Goal: Task Accomplishment & Management: Complete application form

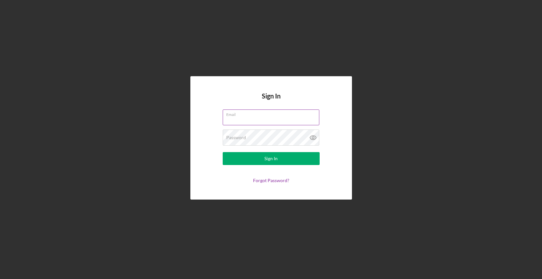
click at [242, 123] on input "Email" at bounding box center [271, 118] width 97 height 16
click at [243, 123] on input "Email" at bounding box center [271, 118] width 97 height 16
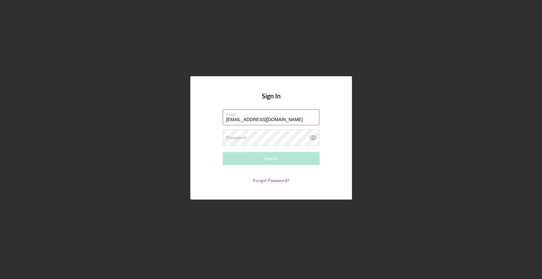
type input "[EMAIL_ADDRESS][DOMAIN_NAME]"
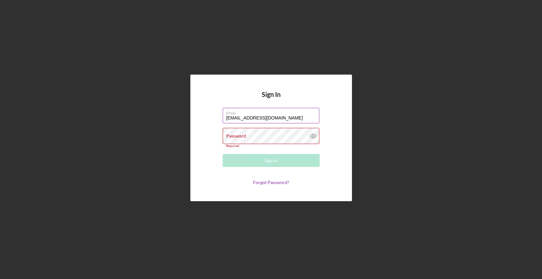
click at [234, 124] on input "[EMAIL_ADDRESS][DOMAIN_NAME]" at bounding box center [271, 116] width 97 height 16
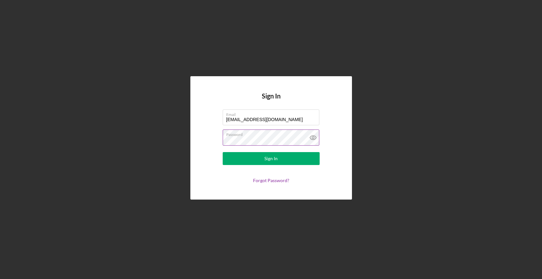
click at [271, 163] on button "Sign In" at bounding box center [271, 158] width 97 height 13
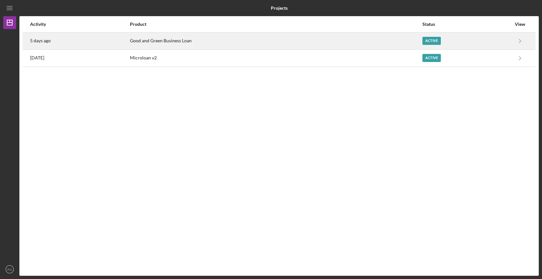
click at [267, 43] on div "Good and Green Business Loan" at bounding box center [276, 41] width 292 height 16
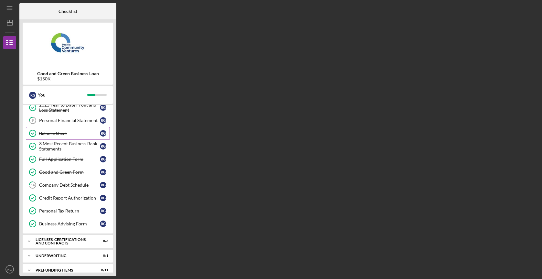
scroll to position [70, 0]
click at [75, 122] on div "Personal Financial Statement" at bounding box center [69, 120] width 61 height 5
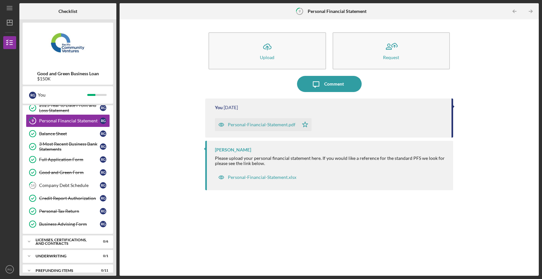
click at [316, 157] on div "Please upload your personal financial statement here. If you would like a refer…" at bounding box center [331, 161] width 232 height 10
click at [327, 87] on div "Comment" at bounding box center [334, 84] width 20 height 16
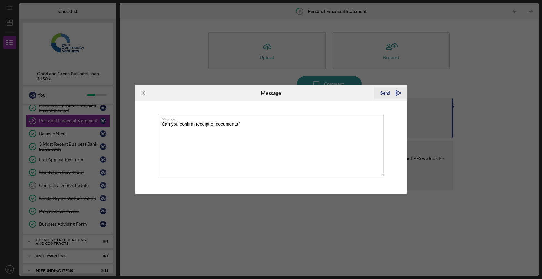
type textarea "Can you confirm receipt of documents?"
click at [384, 96] on div "Send" at bounding box center [386, 93] width 10 height 13
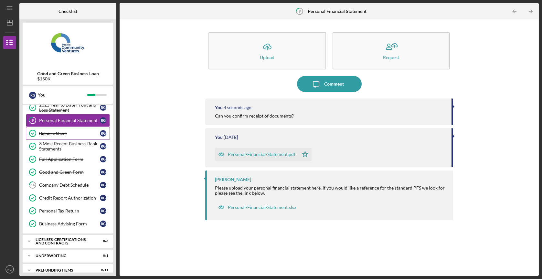
scroll to position [70, 0]
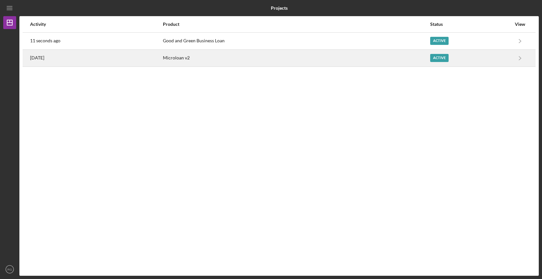
click at [301, 52] on div "Microloan v2" at bounding box center [296, 58] width 267 height 16
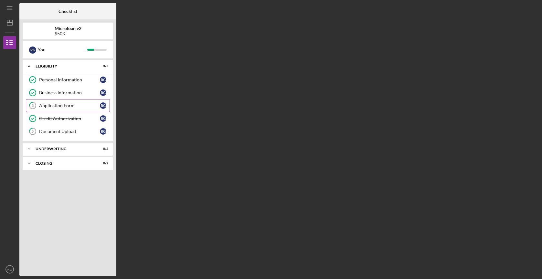
click at [87, 106] on div "Application Form" at bounding box center [69, 105] width 61 height 5
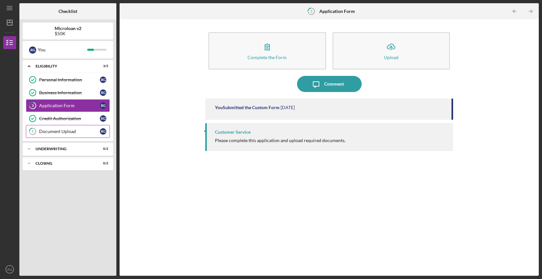
click at [79, 131] on div "Document Upload" at bounding box center [69, 131] width 61 height 5
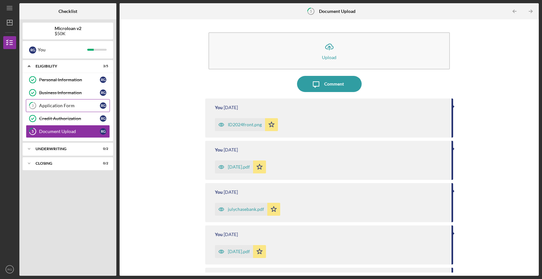
click at [62, 104] on div "Application Form" at bounding box center [69, 105] width 61 height 5
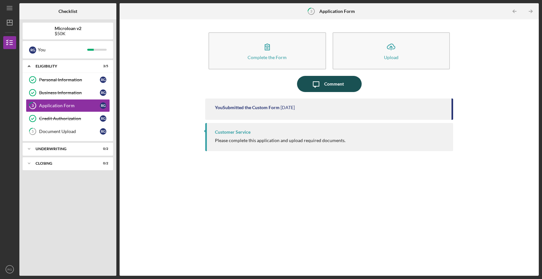
click at [331, 83] on div "Comment" at bounding box center [334, 84] width 20 height 16
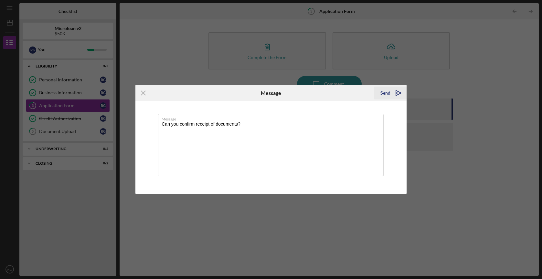
type textarea "Can you confirm receipt of documents?"
click at [388, 96] on div "Send" at bounding box center [386, 93] width 10 height 13
click at [142, 97] on icon "Icon/Menu Close" at bounding box center [144, 93] width 16 height 16
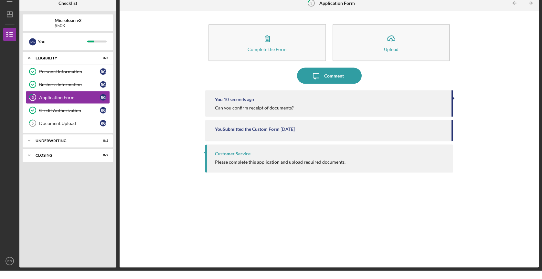
scroll to position [8, 0]
